Goal: Task Accomplishment & Management: Use online tool/utility

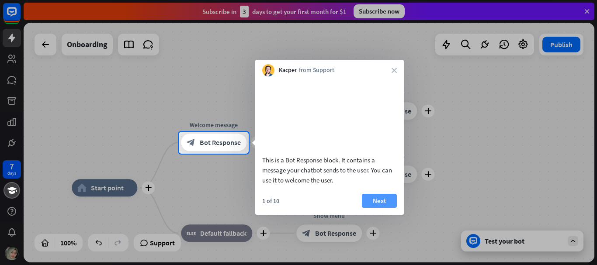
click at [387, 208] on button "Next" at bounding box center [379, 201] width 35 height 14
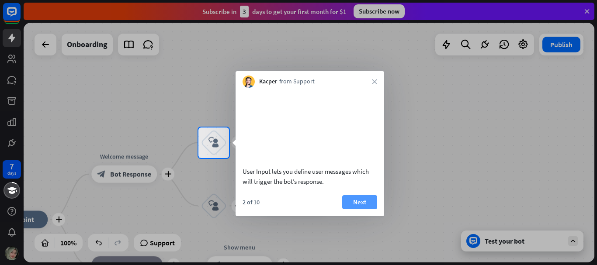
click at [355, 199] on button "Next" at bounding box center [359, 202] width 35 height 14
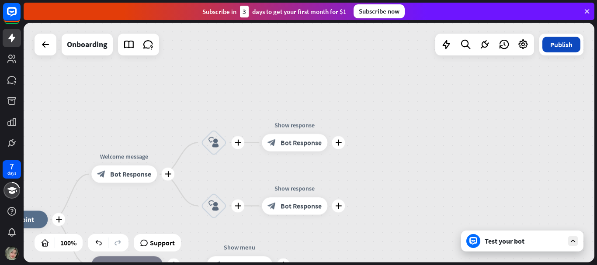
click at [564, 49] on button "Publish" at bounding box center [562, 45] width 38 height 16
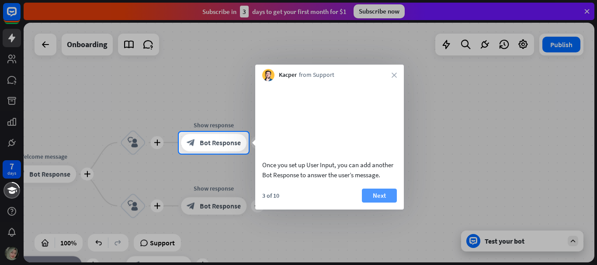
click at [377, 203] on button "Next" at bounding box center [379, 196] width 35 height 14
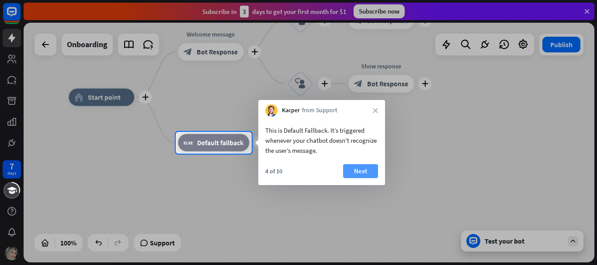
click at [358, 176] on button "Next" at bounding box center [360, 171] width 35 height 14
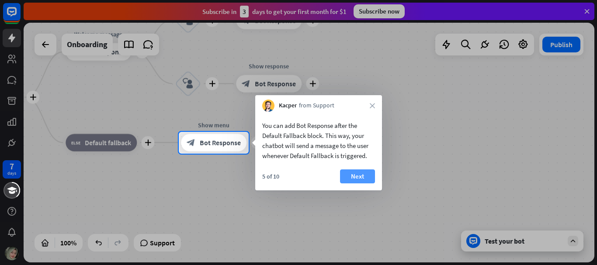
click at [361, 178] on button "Next" at bounding box center [357, 177] width 35 height 14
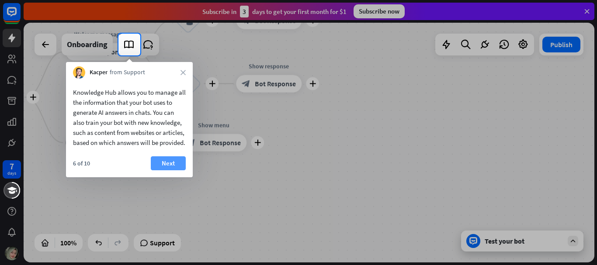
click at [179, 169] on button "Next" at bounding box center [168, 164] width 35 height 14
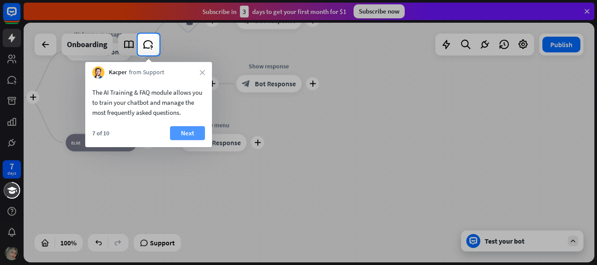
click at [188, 130] on button "Next" at bounding box center [187, 133] width 35 height 14
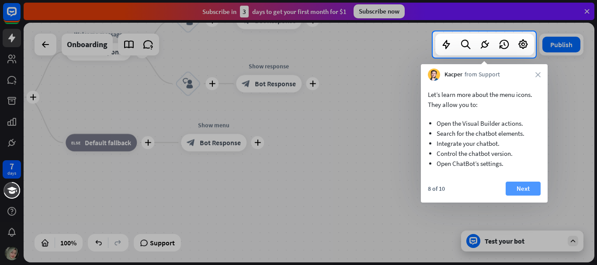
click at [531, 188] on button "Next" at bounding box center [523, 189] width 35 height 14
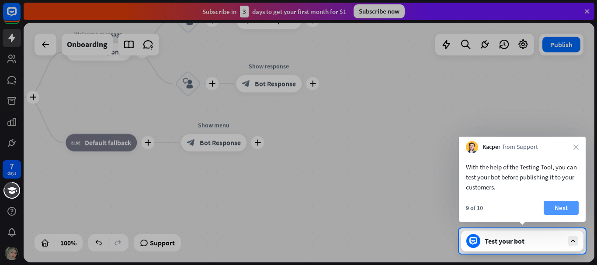
click at [560, 209] on button "Next" at bounding box center [561, 208] width 35 height 14
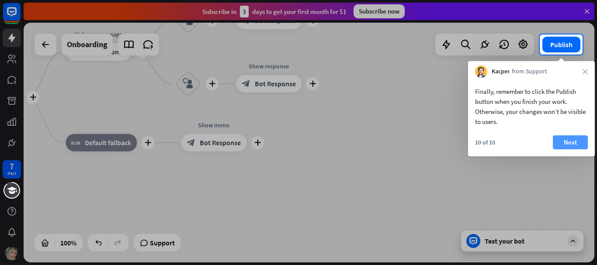
click at [574, 142] on button "Next" at bounding box center [570, 143] width 35 height 14
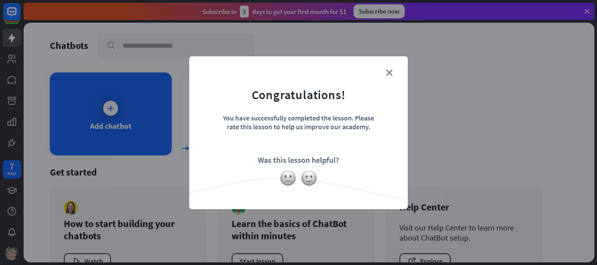
click at [384, 71] on form "Congratulations! You have successfully completed the lesson. Please rate this l…" at bounding box center [298, 119] width 197 height 105
click at [391, 70] on icon "close" at bounding box center [389, 73] width 7 height 7
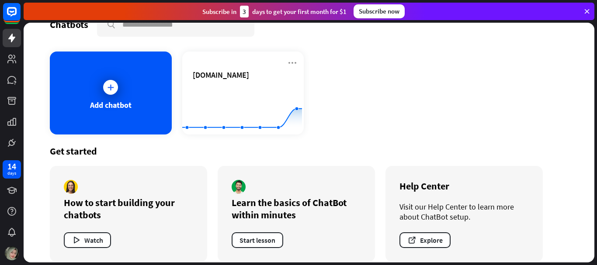
scroll to position [31, 0]
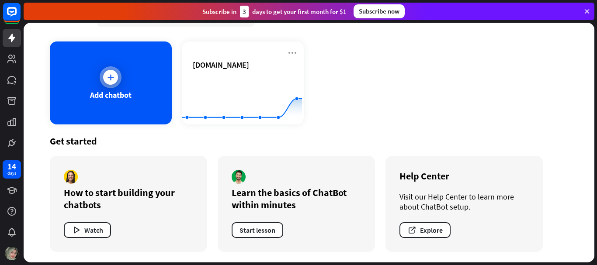
click at [112, 77] on icon at bounding box center [110, 77] width 9 height 9
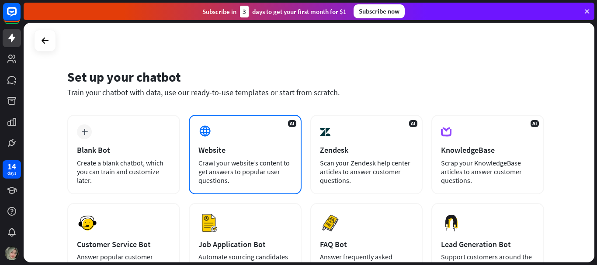
click at [249, 140] on div "AI Website Crawl your website’s content to get answers to popular user question…" at bounding box center [245, 155] width 113 height 80
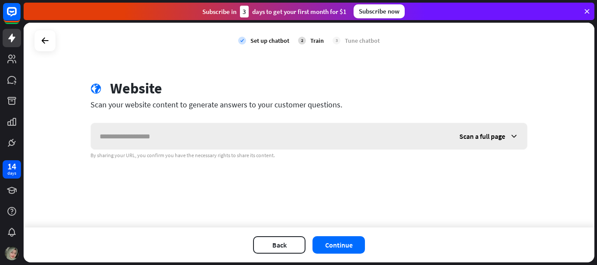
click at [249, 140] on input "text" at bounding box center [271, 136] width 360 height 26
type input "*"
click at [255, 155] on div "Scan a full page By sharing your URL, you confirm you have the necessary rights…" at bounding box center [309, 141] width 437 height 36
type input "**********"
click at [327, 253] on button "Continue" at bounding box center [339, 245] width 52 height 17
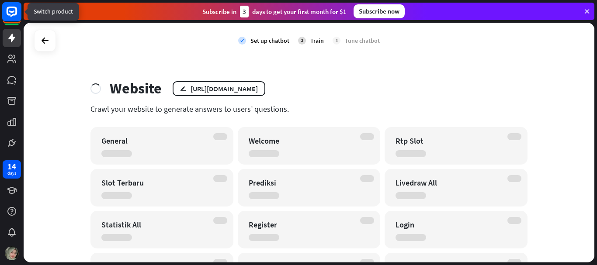
click at [9, 10] on rect at bounding box center [11, 11] width 19 height 19
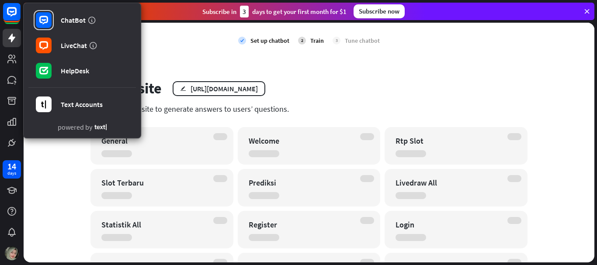
click at [332, 89] on div "Website edit [URL][DOMAIN_NAME]" at bounding box center [309, 89] width 437 height 18
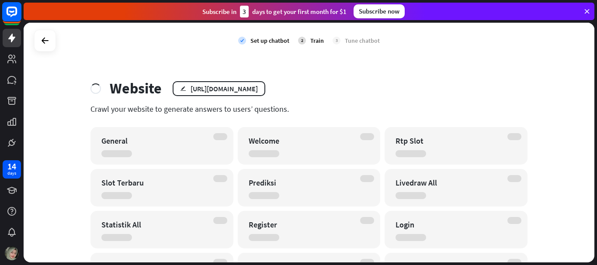
click at [9, 6] on rect at bounding box center [11, 11] width 19 height 19
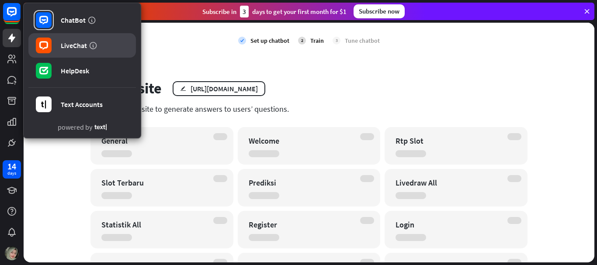
click at [47, 45] on icon at bounding box center [43, 45] width 9 height 9
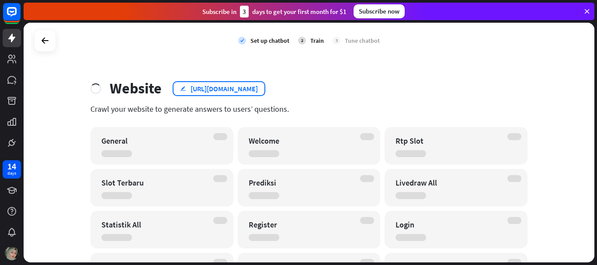
click at [227, 85] on div "[URL][DOMAIN_NAME]" at bounding box center [224, 88] width 67 height 9
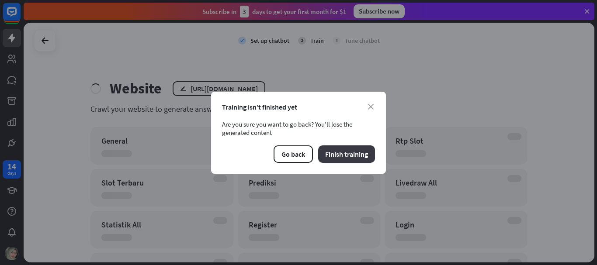
click at [335, 154] on button "Finish training" at bounding box center [346, 154] width 57 height 17
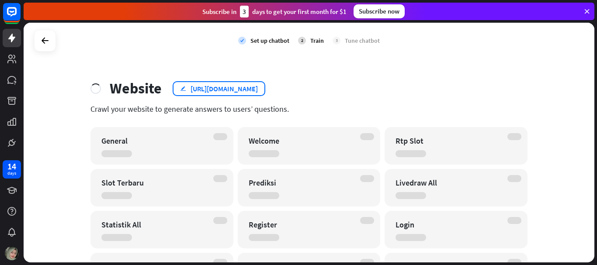
click at [231, 91] on div "[URL][DOMAIN_NAME]" at bounding box center [224, 88] width 67 height 9
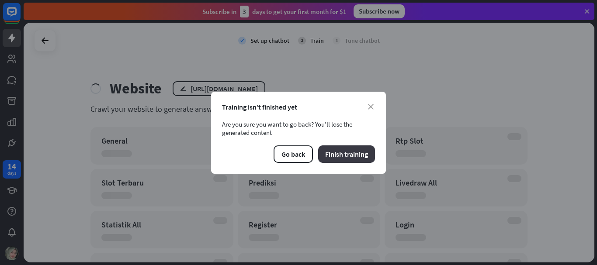
click at [343, 157] on button "Finish training" at bounding box center [346, 154] width 57 height 17
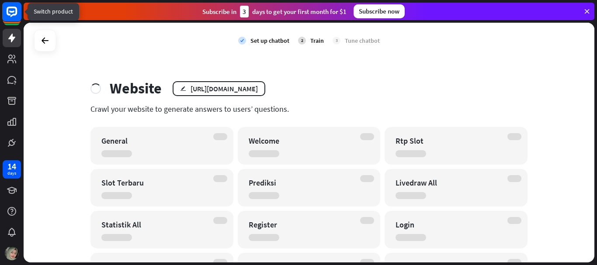
click at [4, 8] on rect at bounding box center [11, 11] width 19 height 19
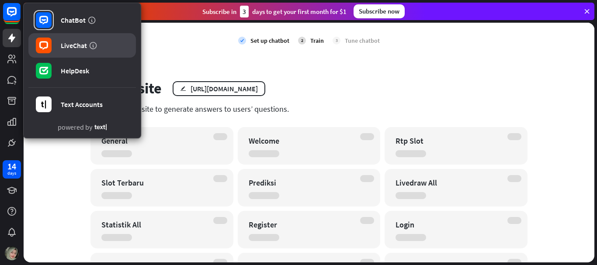
click at [49, 48] on rect at bounding box center [44, 46] width 16 height 16
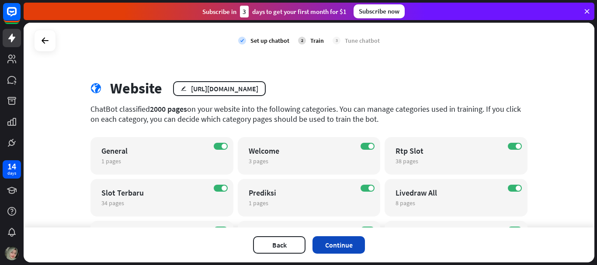
click at [347, 246] on button "Continue" at bounding box center [339, 245] width 52 height 17
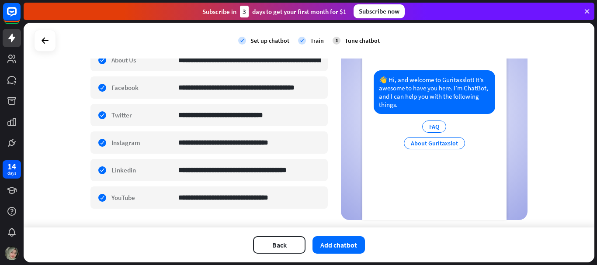
scroll to position [217, 0]
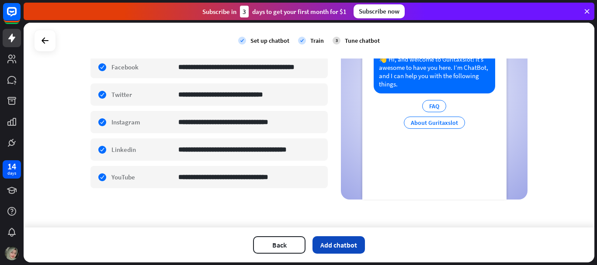
click at [348, 246] on button "Add chatbot" at bounding box center [339, 245] width 52 height 17
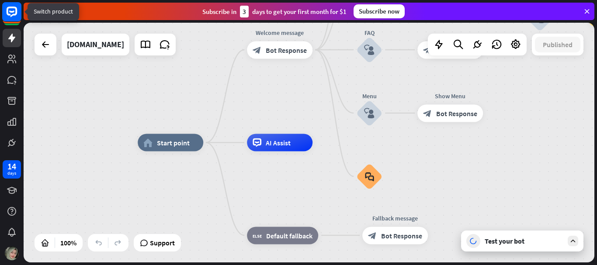
click at [17, 7] on rect at bounding box center [11, 11] width 19 height 19
